Goal: Task Accomplishment & Management: Manage account settings

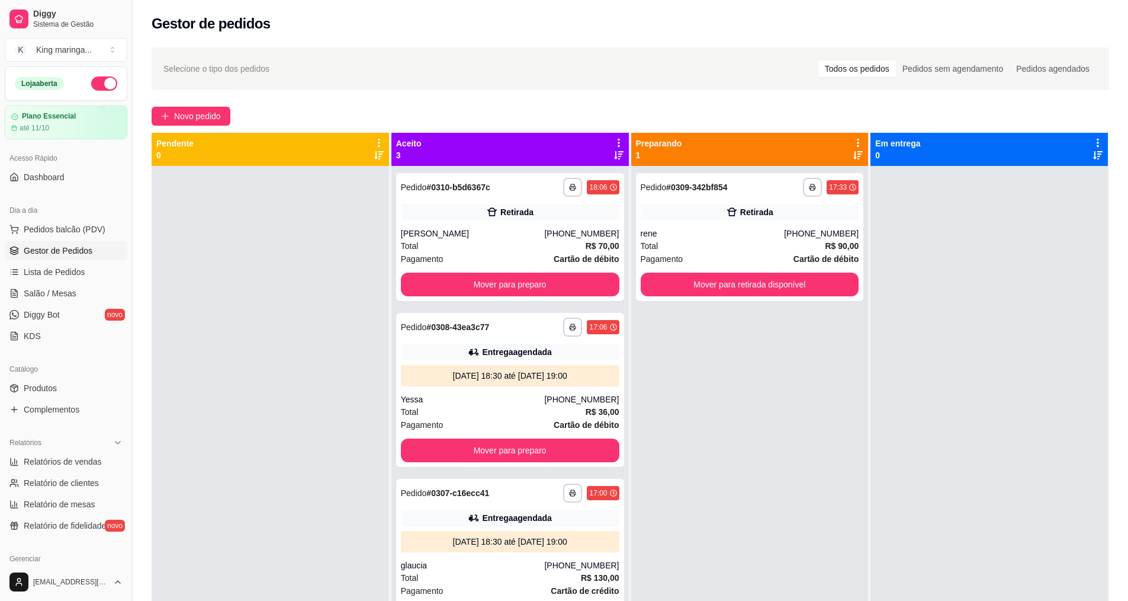
scroll to position [3, 0]
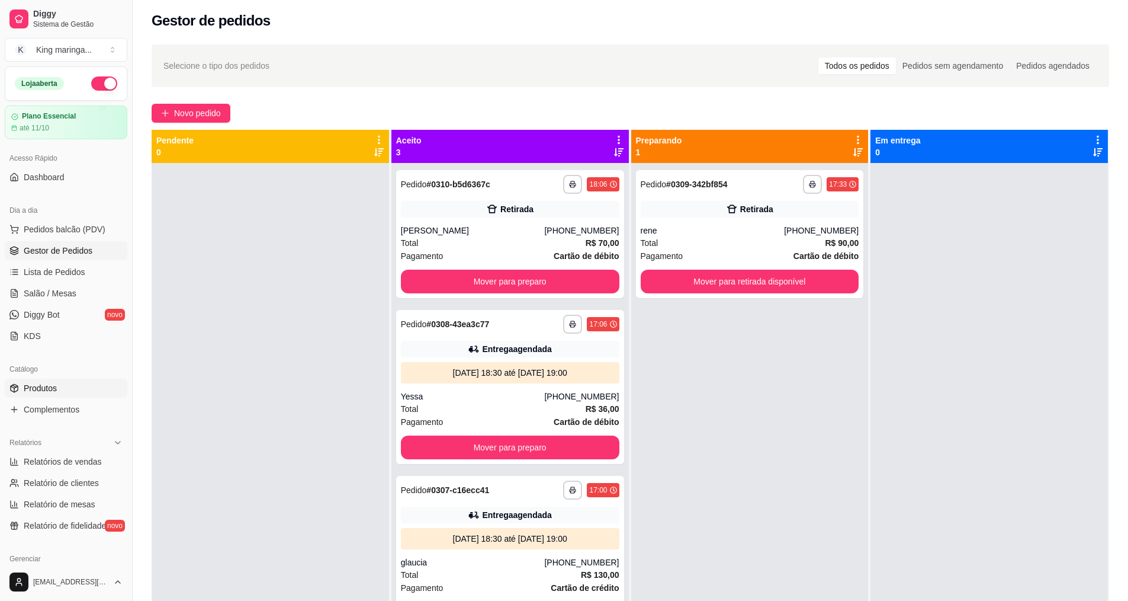
click at [49, 391] on span "Produtos" at bounding box center [40, 388] width 33 height 12
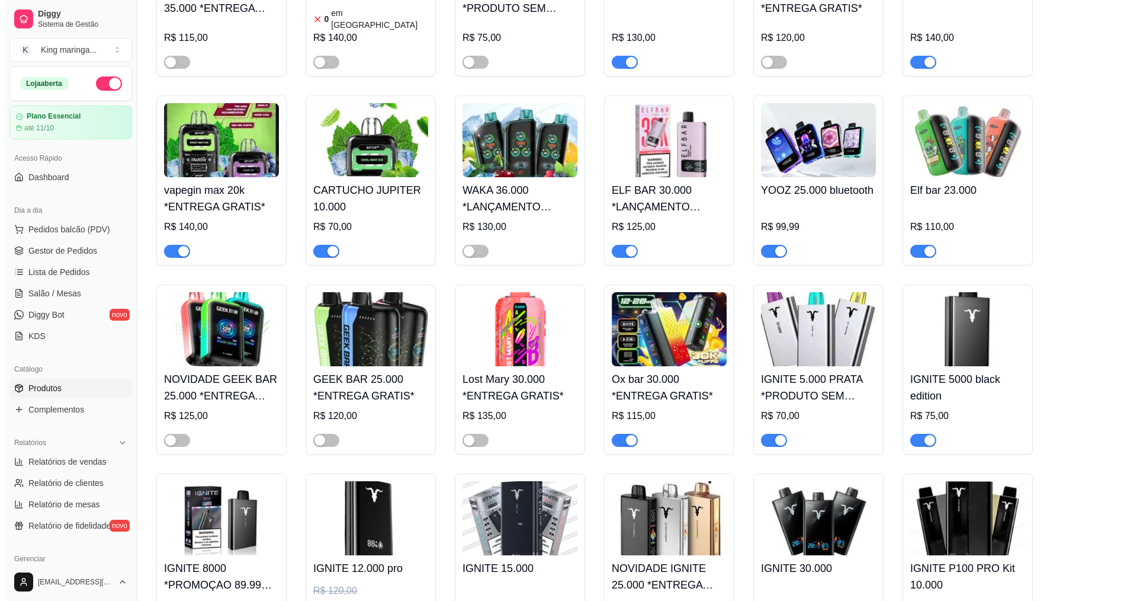
scroll to position [592, 0]
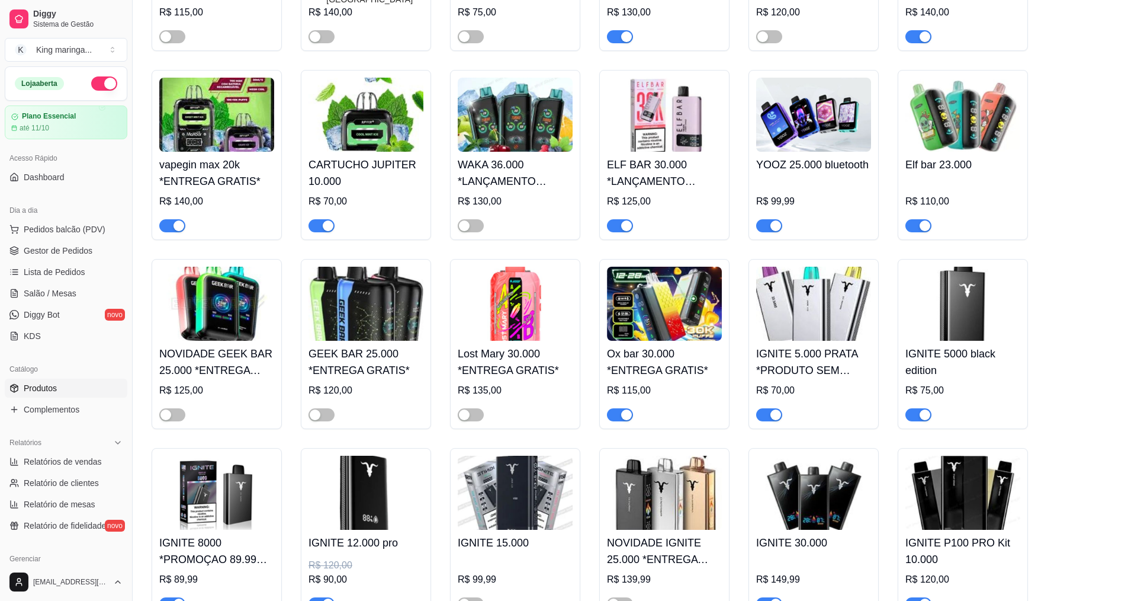
click at [828, 315] on img at bounding box center [813, 304] width 115 height 74
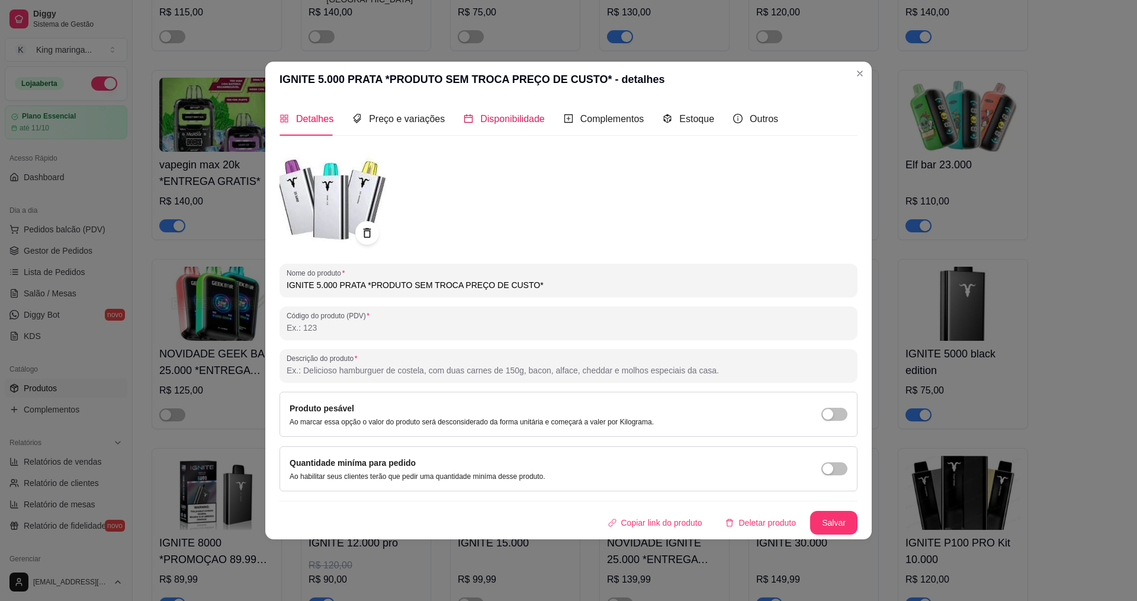
click at [519, 117] on span "Disponibilidade" at bounding box center [512, 119] width 65 height 10
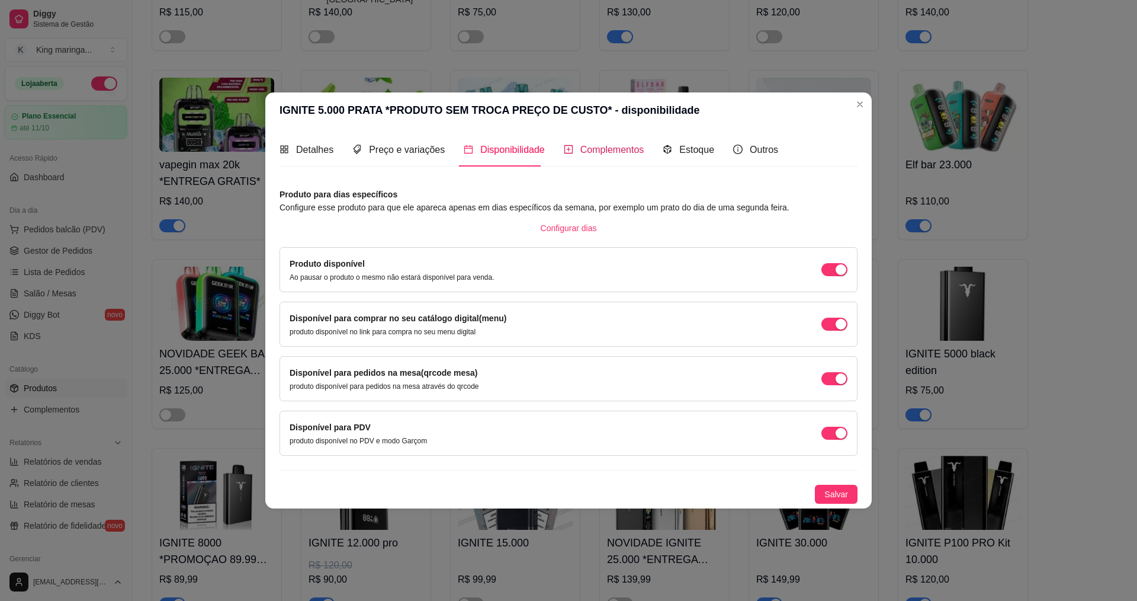
click at [605, 154] on span "Complementos" at bounding box center [612, 150] width 64 height 10
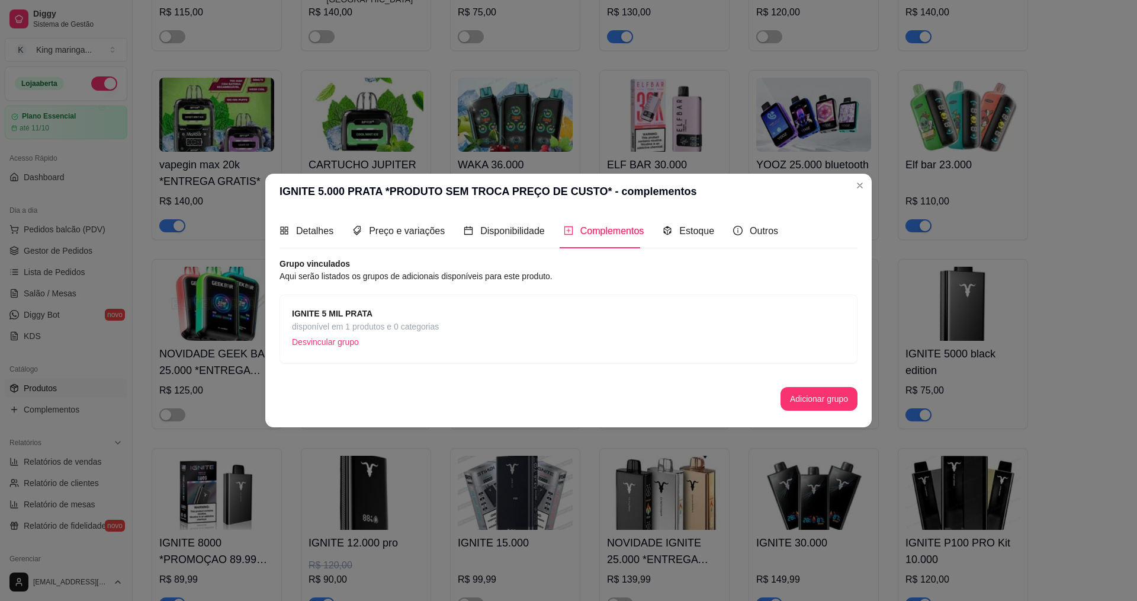
click at [316, 307] on span "IGNITE 5 MIL PRATA" at bounding box center [365, 313] width 147 height 13
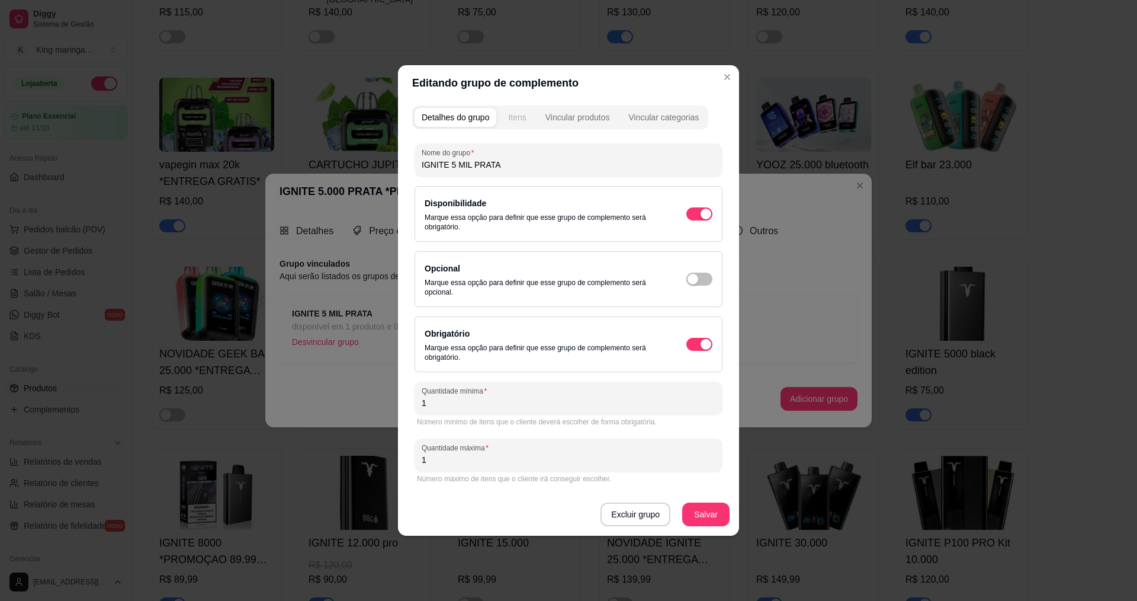
click at [512, 117] on div "Itens" at bounding box center [517, 117] width 18 height 12
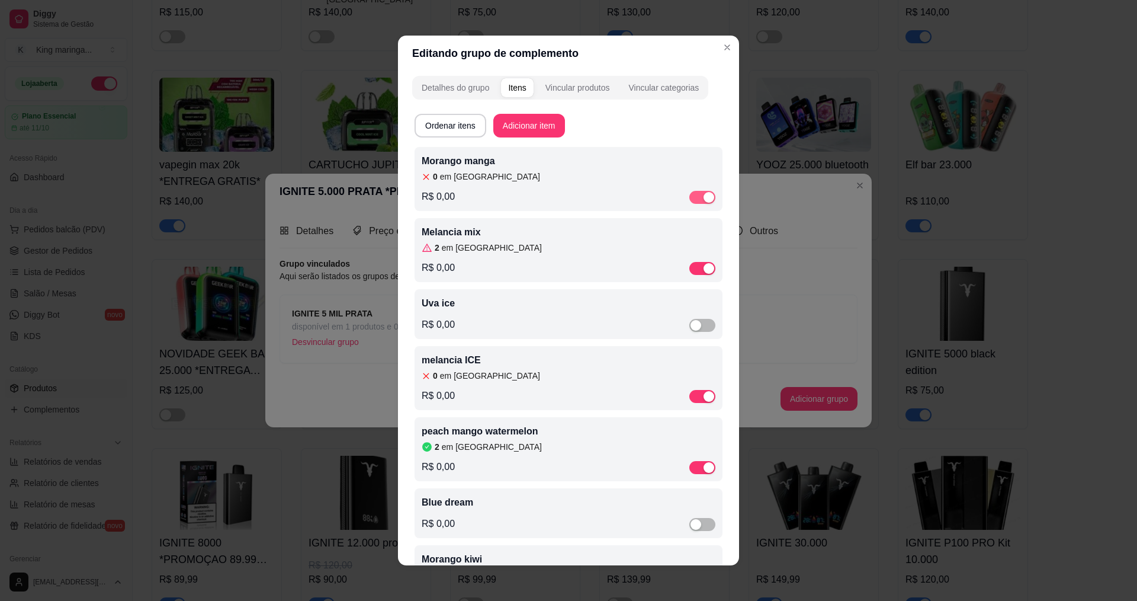
click at [704, 200] on div "button" at bounding box center [709, 197] width 11 height 11
click at [689, 473] on span "button" at bounding box center [702, 469] width 26 height 13
click at [704, 402] on div "button" at bounding box center [709, 396] width 11 height 11
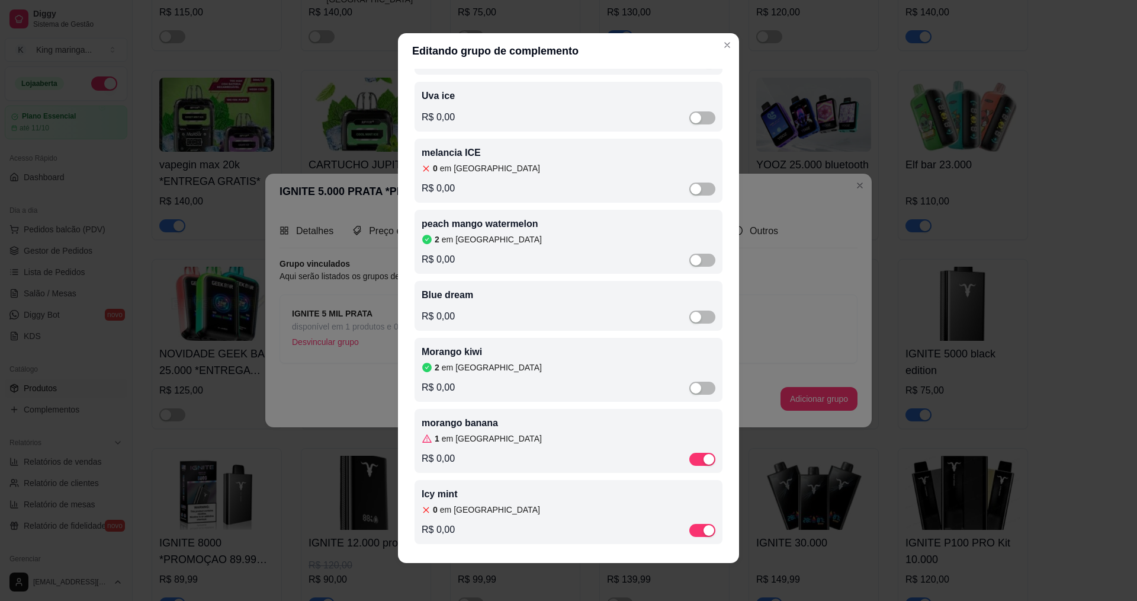
scroll to position [210, 0]
click at [704, 532] on div "button" at bounding box center [709, 530] width 11 height 11
